Goal: Task Accomplishment & Management: Use online tool/utility

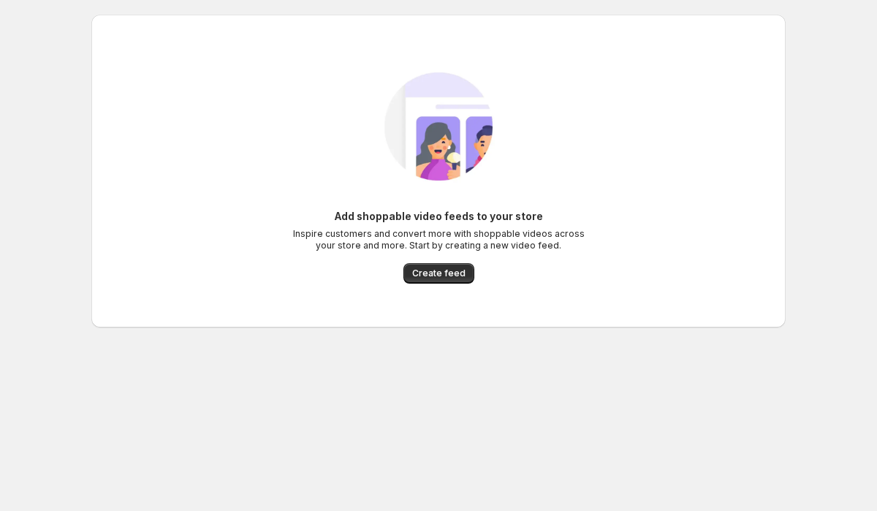
click at [384, 167] on img at bounding box center [438, 126] width 165 height 165
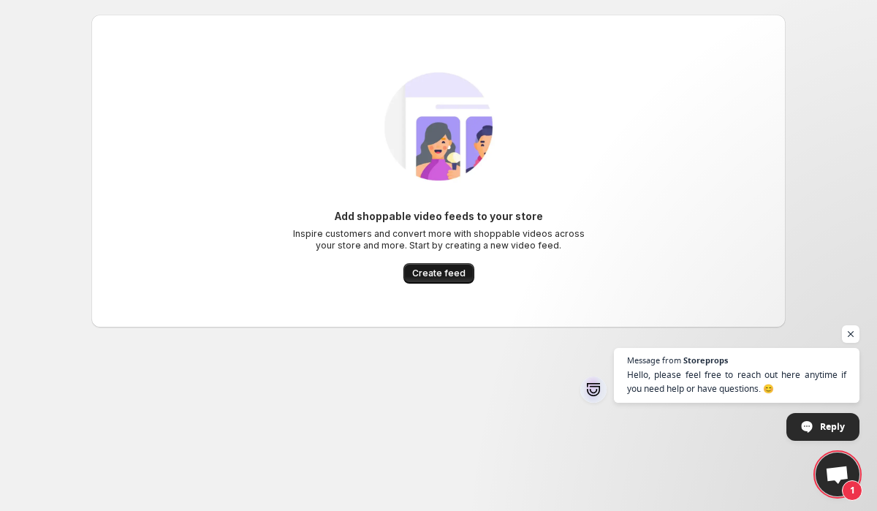
click at [437, 269] on span "Create feed" at bounding box center [438, 273] width 53 height 12
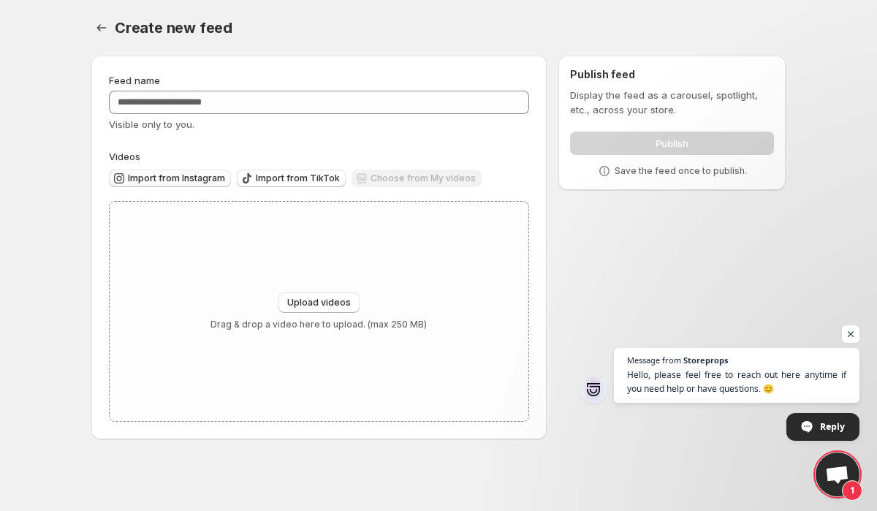
click at [182, 175] on span "Import from Instagram" at bounding box center [176, 178] width 97 height 12
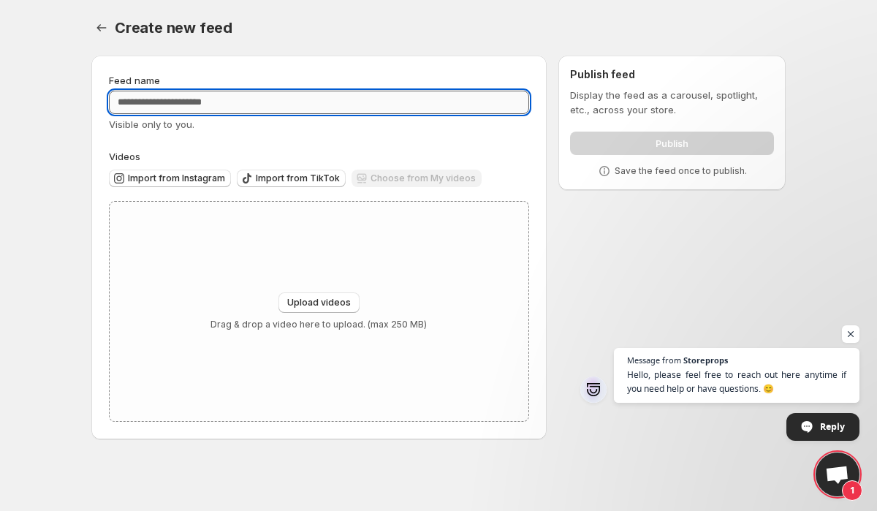
click at [221, 113] on input "Feed name" at bounding box center [319, 102] width 420 height 23
click at [212, 110] on input "Feed name" at bounding box center [319, 102] width 420 height 23
type input "******"
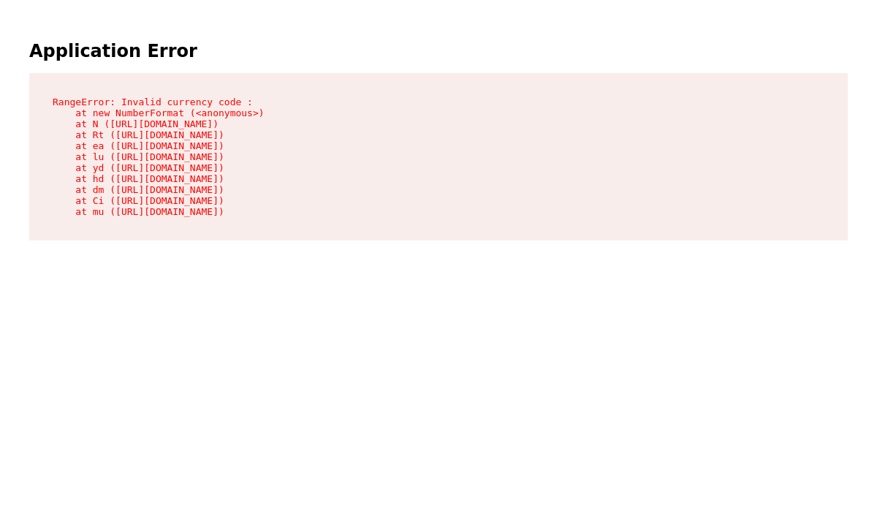
click at [252, 23] on main "Application Error RangeError: Invalid currency code : at new NumberFormat (<ano…" at bounding box center [438, 139] width 865 height 267
click at [211, 102] on pre "RangeError: Invalid currency code : at new NumberFormat (<anonymous>) at N (htt…" at bounding box center [438, 156] width 819 height 167
click at [235, 115] on pre "RangeError: Invalid currency code : at new NumberFormat (<anonymous>) at N (htt…" at bounding box center [438, 156] width 819 height 167
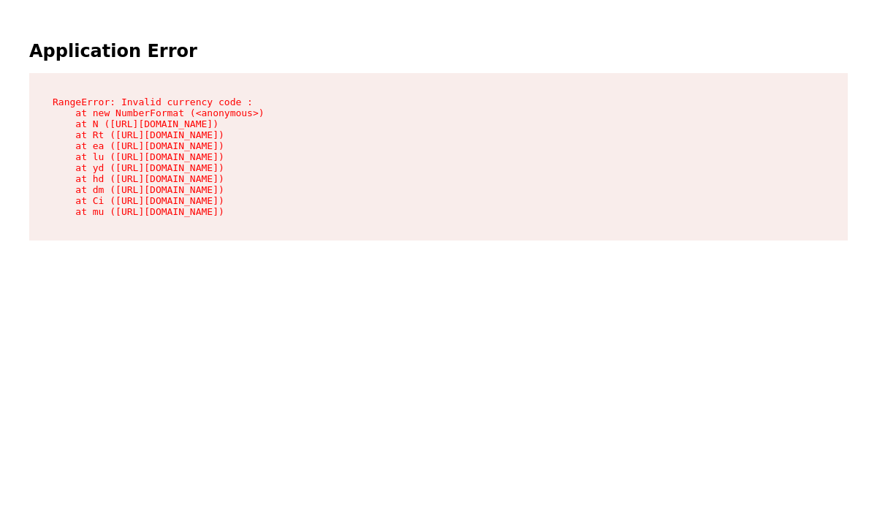
click at [235, 115] on pre "RangeError: Invalid currency code : at new NumberFormat (<anonymous>) at N (htt…" at bounding box center [438, 156] width 819 height 167
click at [276, 126] on pre "RangeError: Invalid currency code : at new NumberFormat (<anonymous>) at N (htt…" at bounding box center [438, 156] width 819 height 167
click at [218, 126] on pre "RangeError: Invalid currency code : at new NumberFormat (<anonymous>) at N (htt…" at bounding box center [438, 156] width 819 height 167
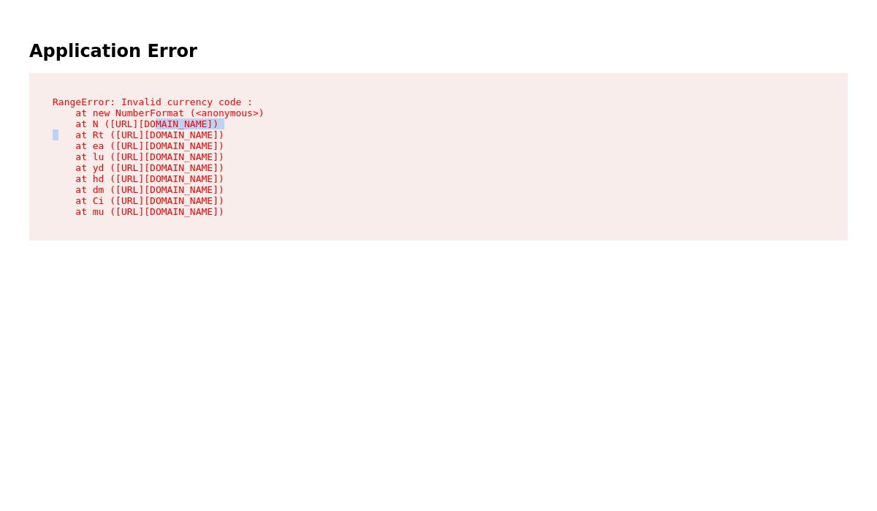
click at [218, 126] on pre "RangeError: Invalid currency code : at new NumberFormat (<anonymous>) at N (htt…" at bounding box center [438, 156] width 819 height 167
click at [346, 55] on h1 "Application Error" at bounding box center [438, 51] width 819 height 20
click at [137, 104] on pre "RangeError: Invalid currency code : at new NumberFormat (<anonymous>) at N ([UR…" at bounding box center [438, 156] width 819 height 167
click at [140, 108] on pre "RangeError: Invalid currency code : at new NumberFormat (<anonymous>) at N ([UR…" at bounding box center [438, 156] width 819 height 167
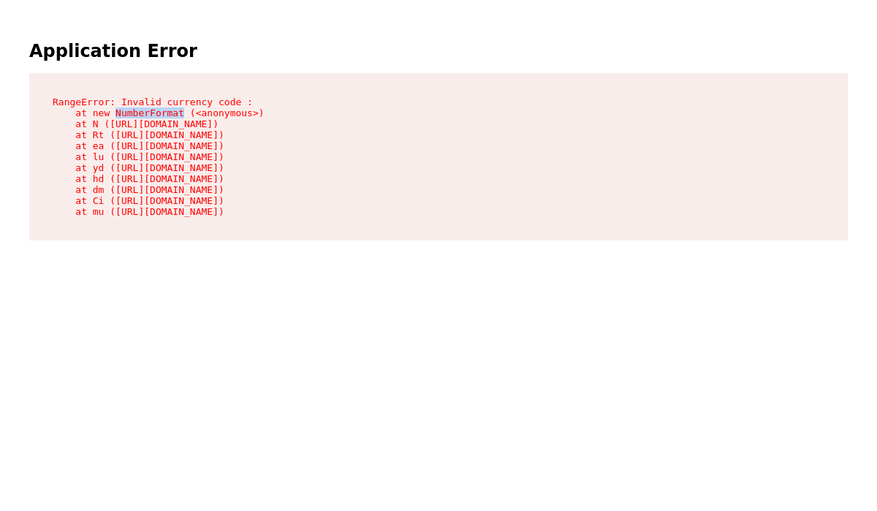
click at [140, 108] on pre "RangeError: Invalid currency code : at new NumberFormat (<anonymous>) at N ([UR…" at bounding box center [438, 156] width 819 height 167
drag, startPoint x: 93, startPoint y: 115, endPoint x: 183, endPoint y: 116, distance: 89.9
click at [183, 116] on pre "RangeError: Invalid currency code : at new NumberFormat (<anonymous>) at N ([UR…" at bounding box center [438, 156] width 819 height 167
click at [140, 103] on pre "RangeError: Invalid currency code : at new NumberFormat (<anonymous>) at N ([UR…" at bounding box center [438, 156] width 819 height 167
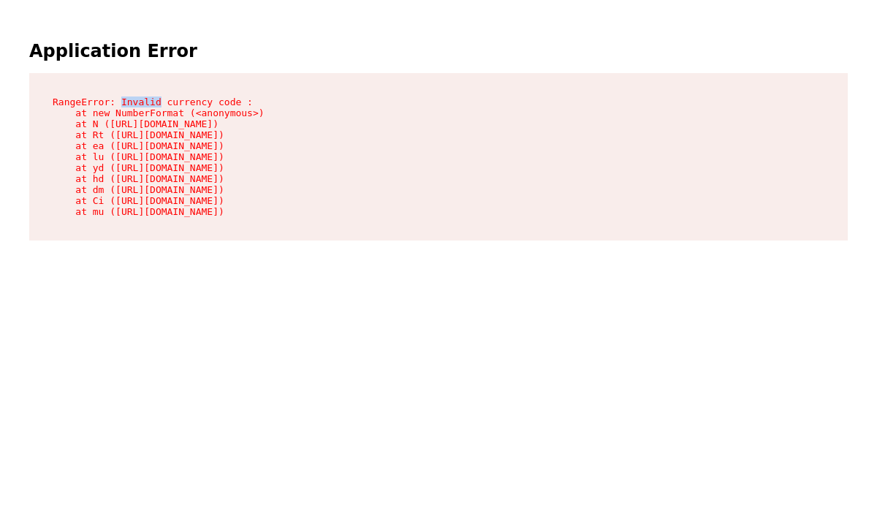
click at [225, 96] on pre "RangeError: Invalid currency code : at new NumberFormat (<anonymous>) at N ([UR…" at bounding box center [438, 156] width 819 height 167
drag, startPoint x: 91, startPoint y: 113, endPoint x: 183, endPoint y: 114, distance: 92.1
click at [183, 114] on pre "RangeError: Invalid currency code : at new NumberFormat (<anonymous>) at N ([UR…" at bounding box center [438, 156] width 819 height 167
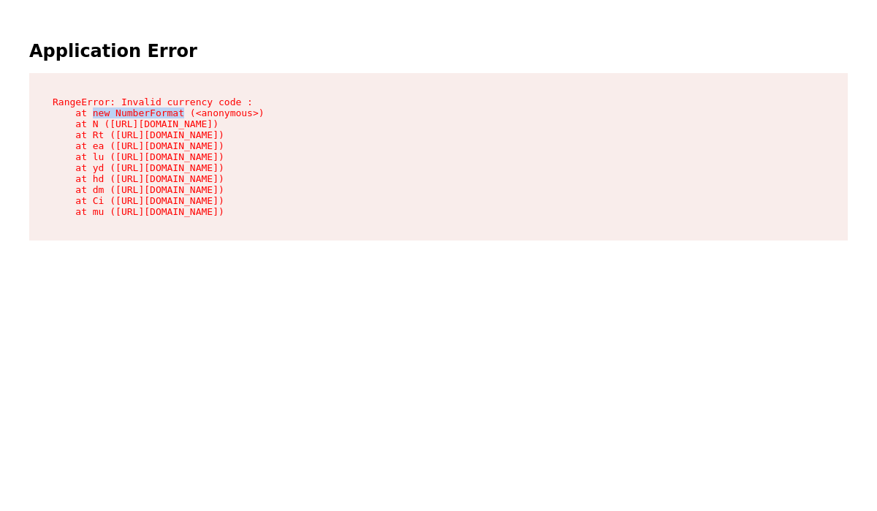
copy pre "new NumberFormat"
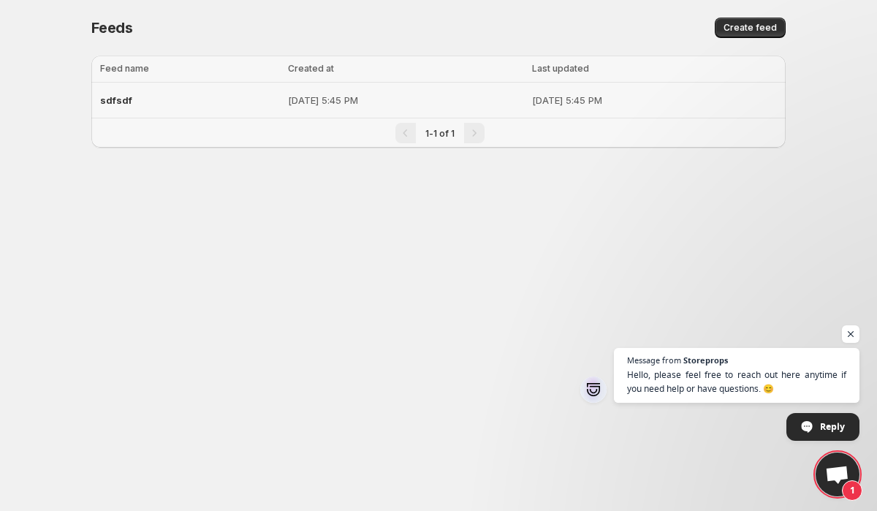
click at [216, 90] on div "sdfsdf" at bounding box center [189, 100] width 179 height 26
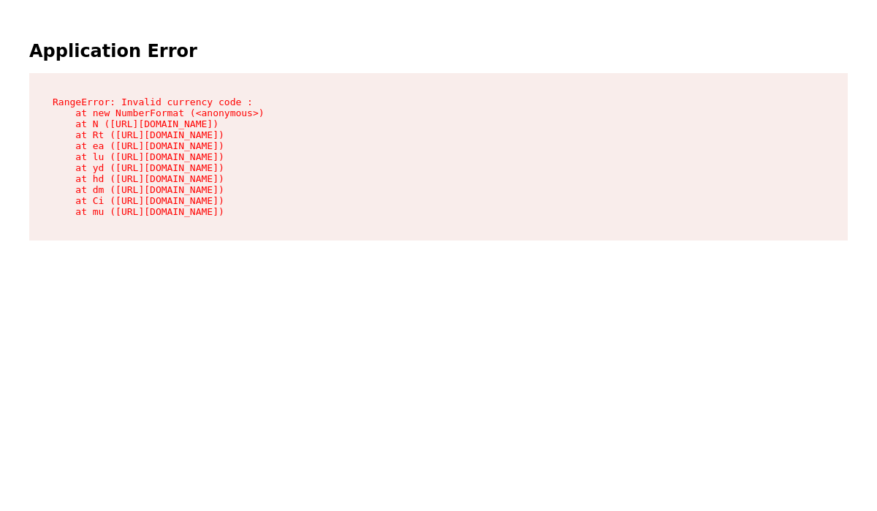
click at [85, 102] on pre "RangeError: Invalid currency code : at new NumberFormat (<anonymous>) at N ([UR…" at bounding box center [438, 156] width 819 height 167
click at [189, 96] on pre "RangeError: Invalid currency code : at new NumberFormat (<anonymous>) at N ([UR…" at bounding box center [438, 156] width 819 height 167
click at [190, 97] on pre "RangeError: Invalid currency code : at new NumberFormat (<anonymous>) at N ([UR…" at bounding box center [438, 156] width 819 height 167
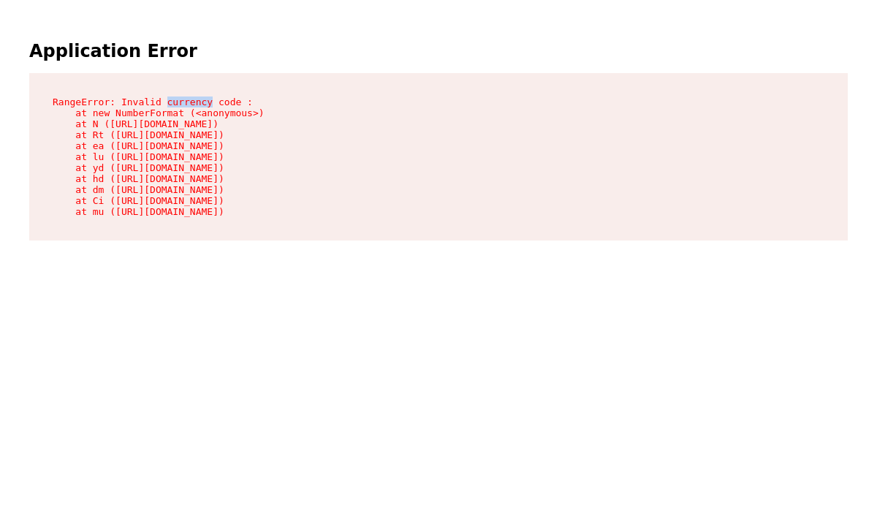
click at [190, 97] on pre "RangeError: Invalid currency code : at new NumberFormat (<anonymous>) at N ([UR…" at bounding box center [438, 156] width 819 height 167
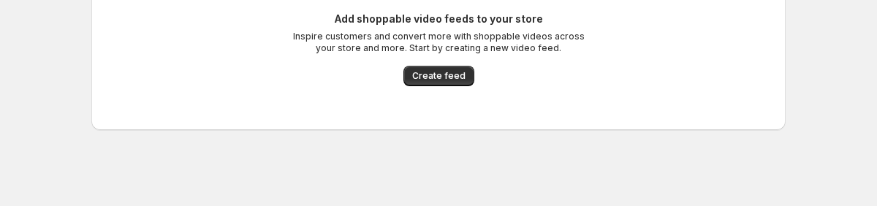
scroll to position [100, 0]
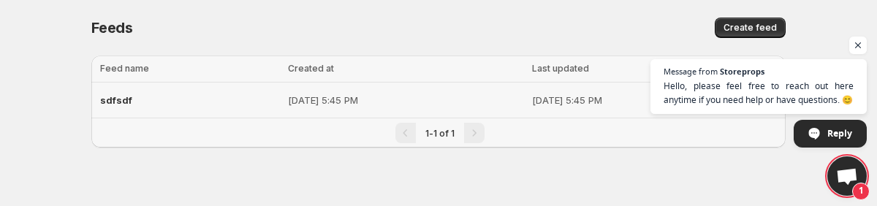
click at [123, 100] on span "sdfsdf" at bounding box center [116, 100] width 32 height 12
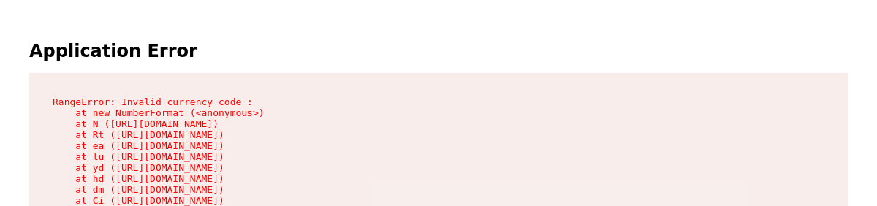
scroll to position [73, 0]
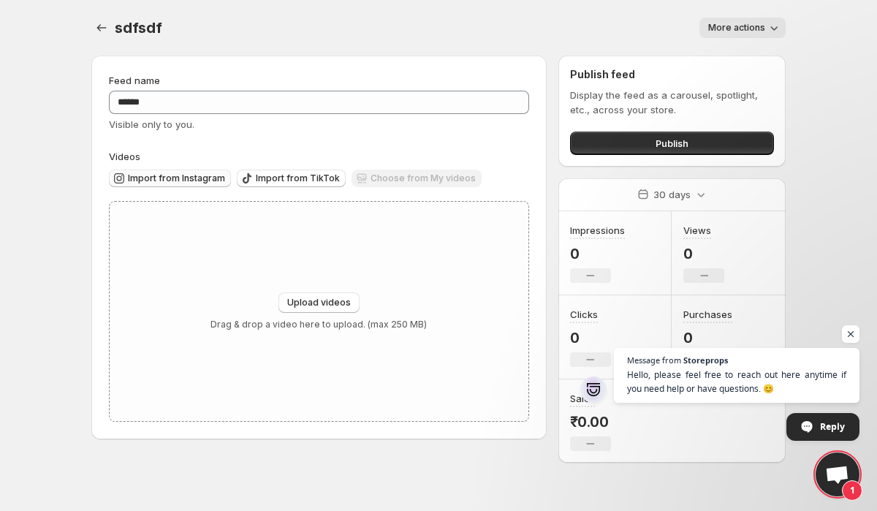
click at [174, 172] on button "Import from Instagram" at bounding box center [170, 179] width 122 height 18
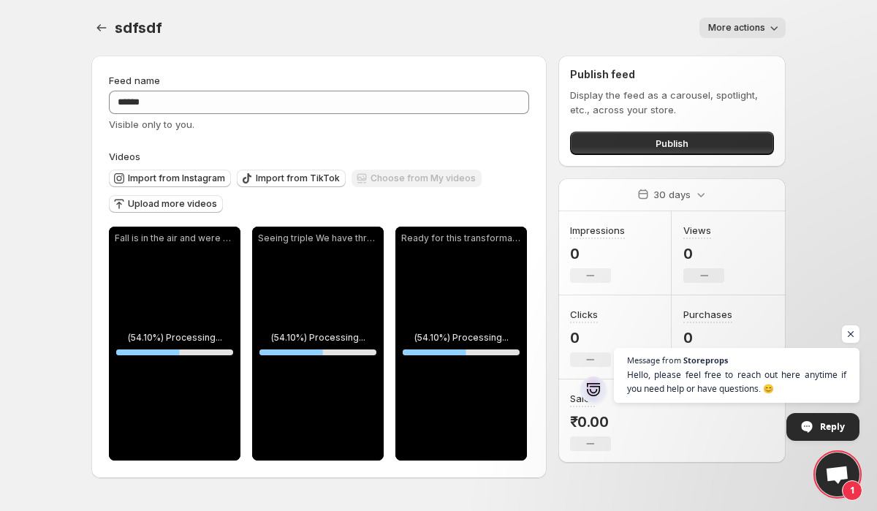
click at [365, 24] on div "More actions" at bounding box center [483, 28] width 606 height 20
click at [574, 7] on div "sdfsdf. This page is ready sdfsdf More actions More actions More actions" at bounding box center [438, 28] width 694 height 56
click at [207, 31] on div "More actions" at bounding box center [483, 28] width 606 height 20
click at [97, 29] on icon "Settings" at bounding box center [101, 27] width 15 height 15
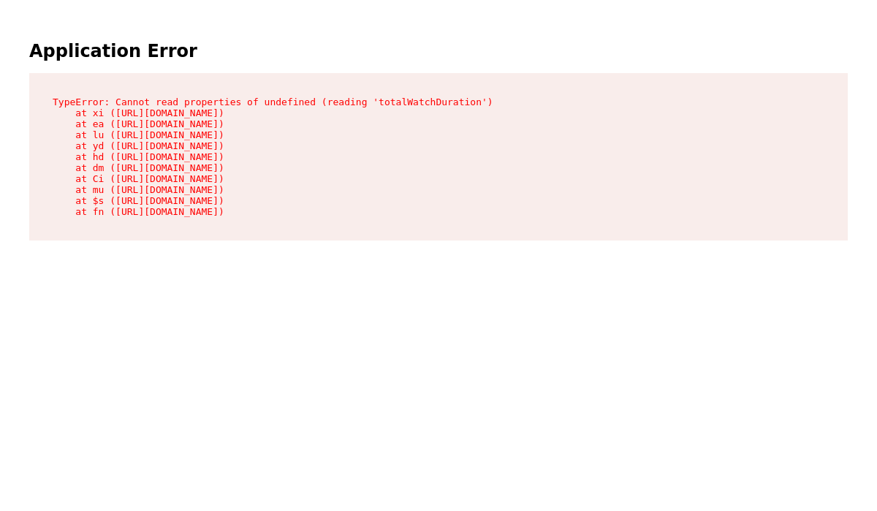
click at [331, 85] on pre "TypeError: Cannot read properties of undefined (reading 'totalWatchDuration') a…" at bounding box center [438, 156] width 819 height 167
click at [426, 31] on main "Application Error TypeError: Cannot read properties of undefined (reading 'tota…" at bounding box center [438, 139] width 865 height 267
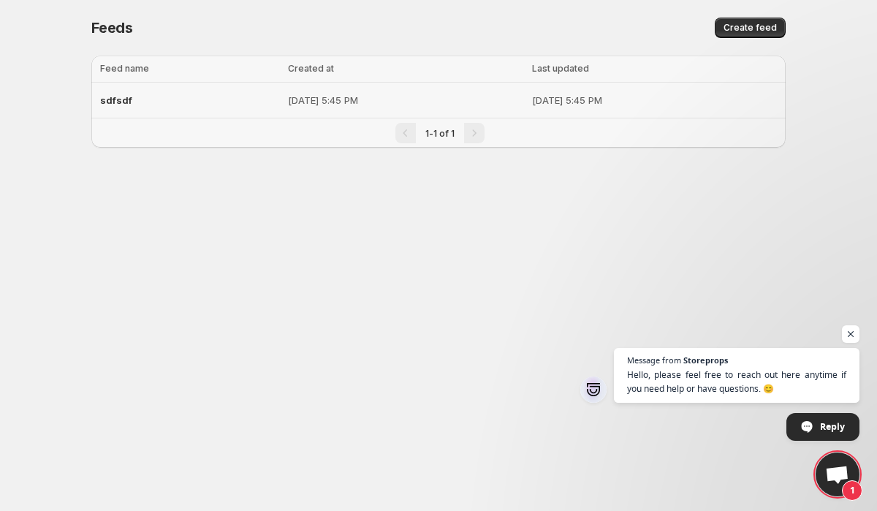
click at [210, 109] on div "sdfsdf" at bounding box center [189, 100] width 179 height 26
